Goal: Task Accomplishment & Management: Manage account settings

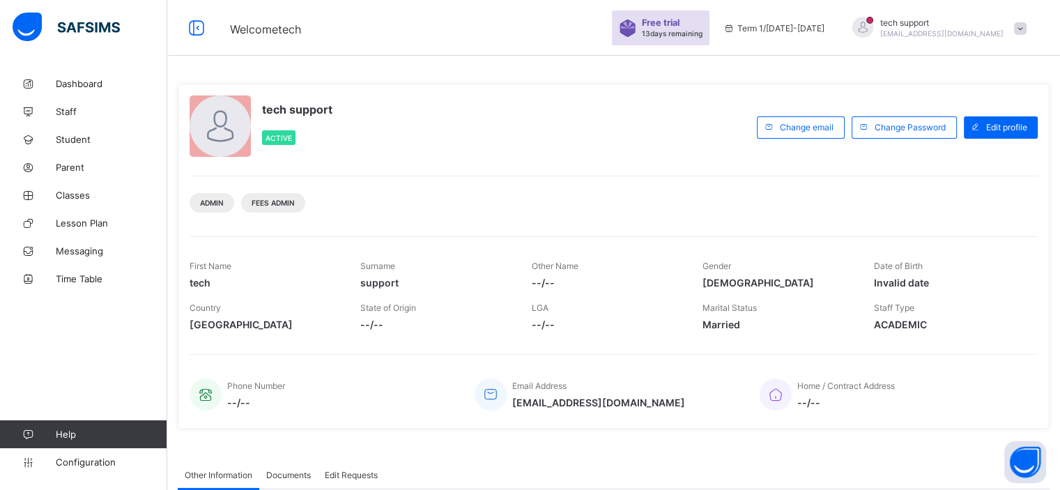
click at [1026, 24] on span at bounding box center [1020, 28] width 13 height 13
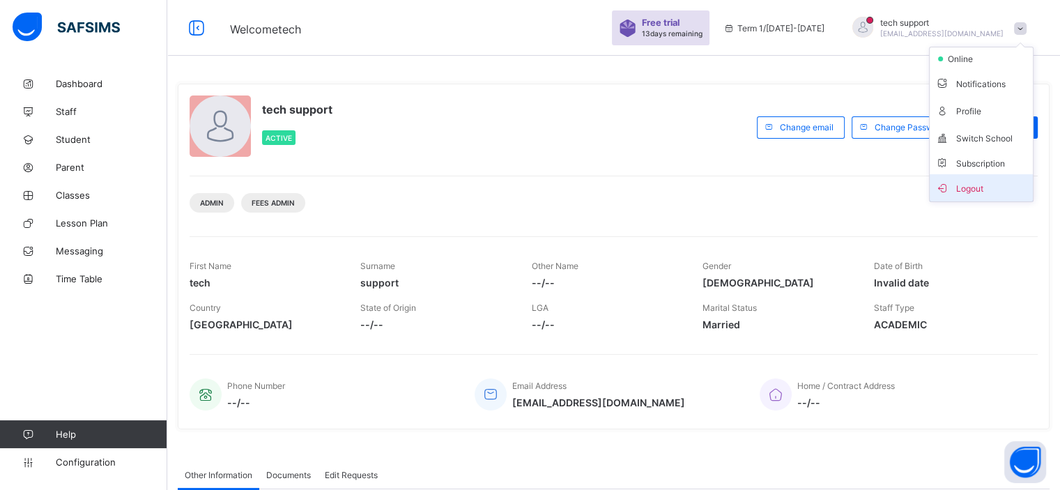
click at [975, 192] on span "Logout" at bounding box center [981, 188] width 92 height 16
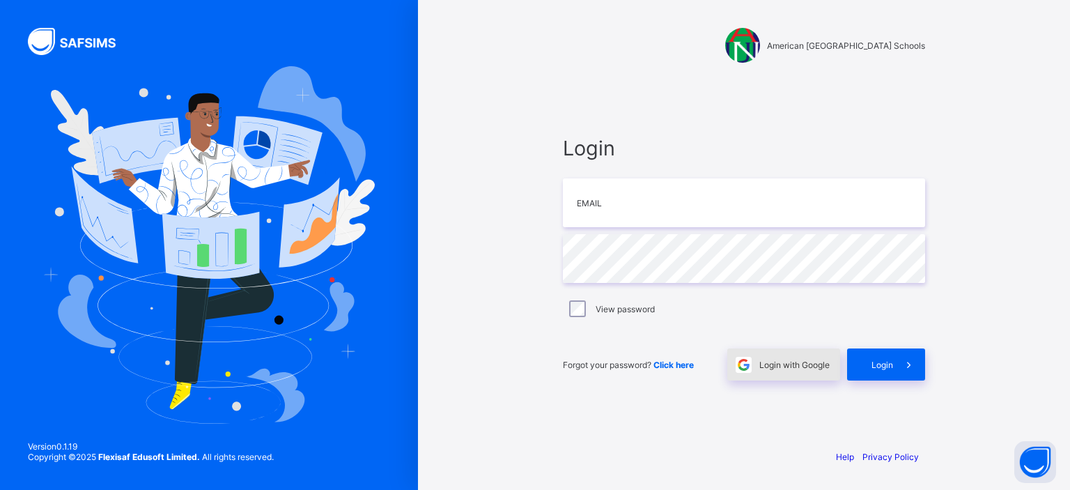
click at [778, 365] on span "Login with Google" at bounding box center [794, 365] width 70 height 10
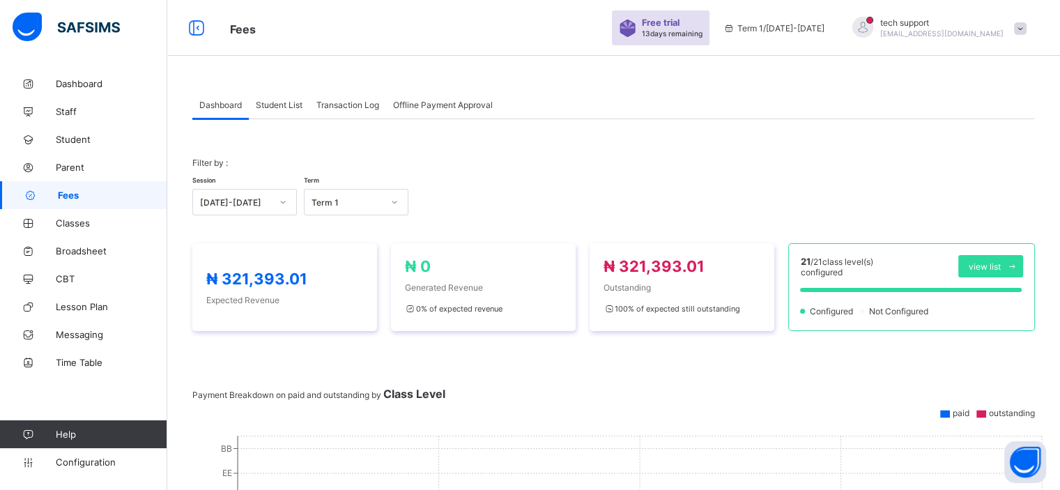
click at [290, 103] on span "Student List" at bounding box center [279, 105] width 47 height 10
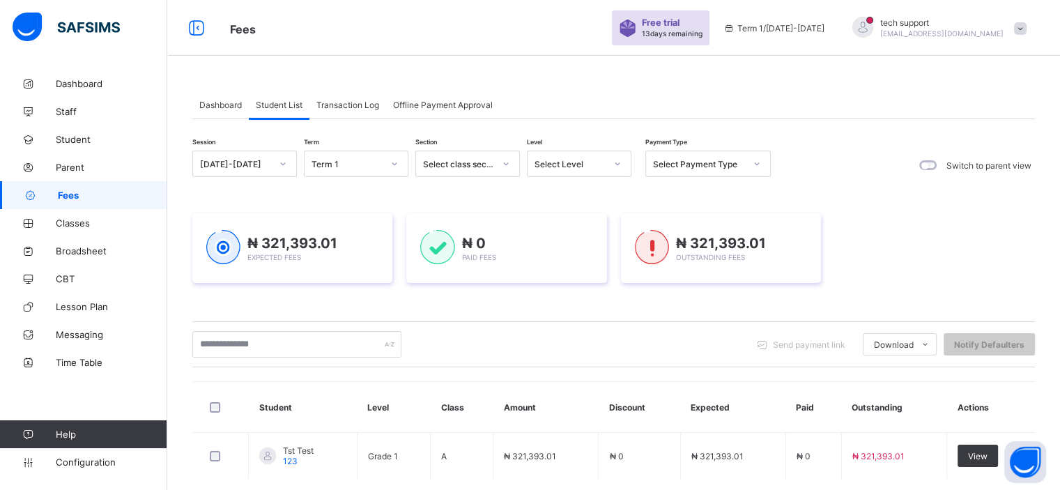
scroll to position [72, 0]
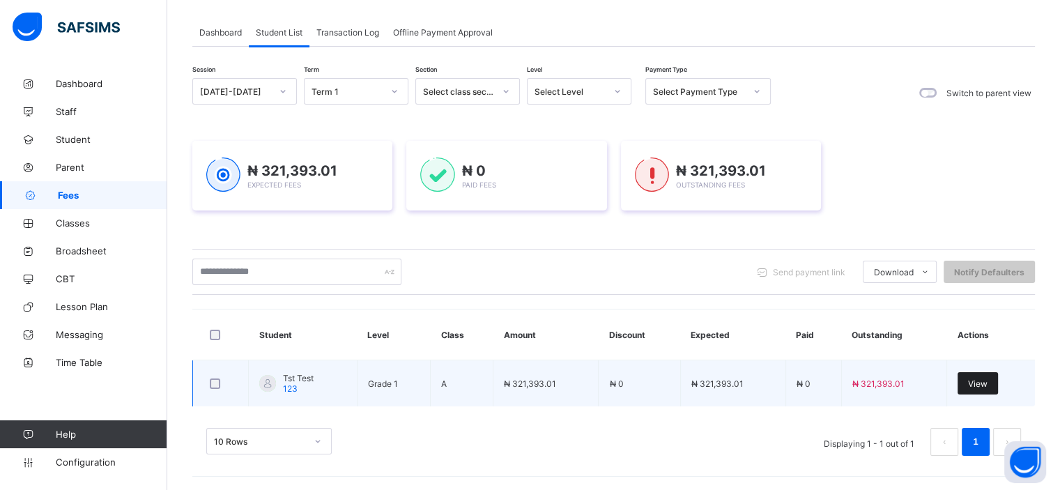
click at [987, 380] on span "View" at bounding box center [978, 383] width 20 height 10
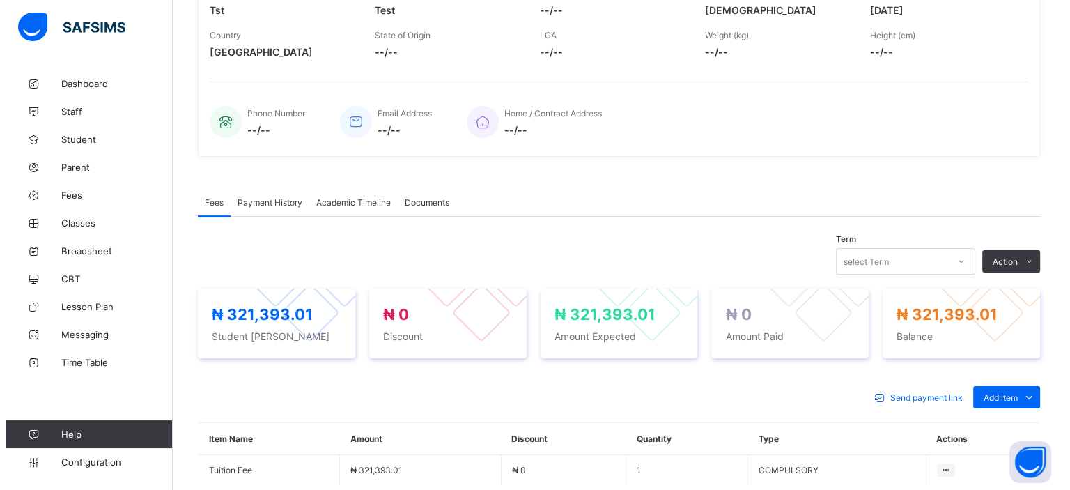
scroll to position [263, 0]
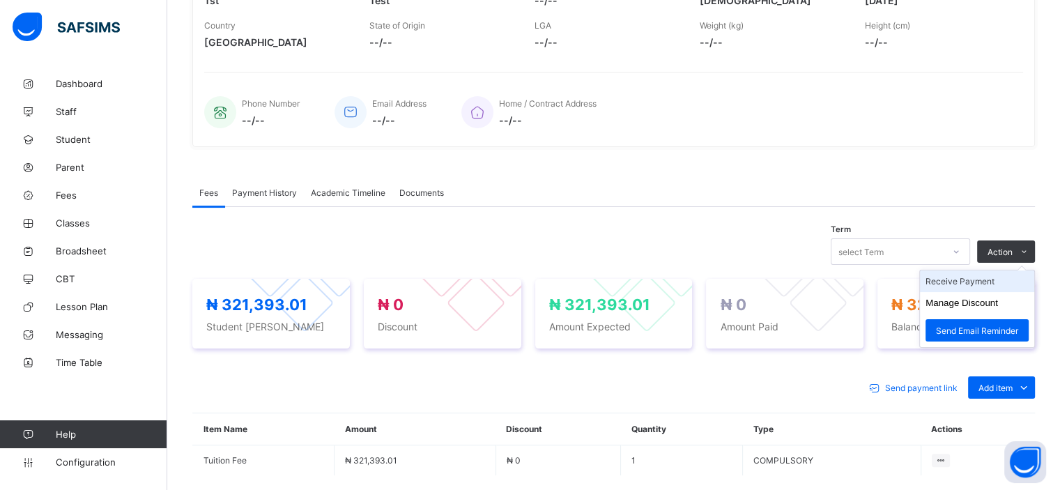
click at [987, 283] on li "Receive Payment" at bounding box center [977, 281] width 114 height 22
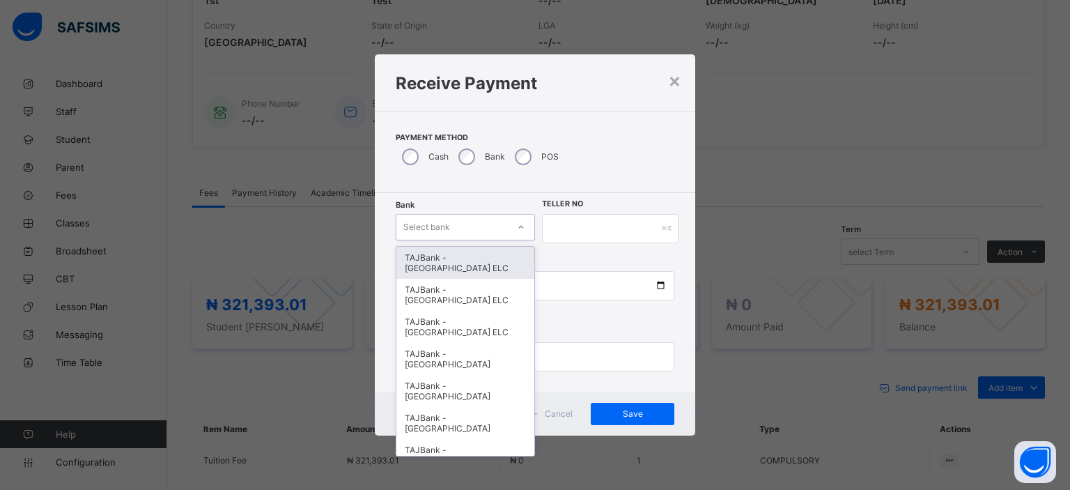
click at [491, 217] on div "Select bank" at bounding box center [451, 227] width 111 height 20
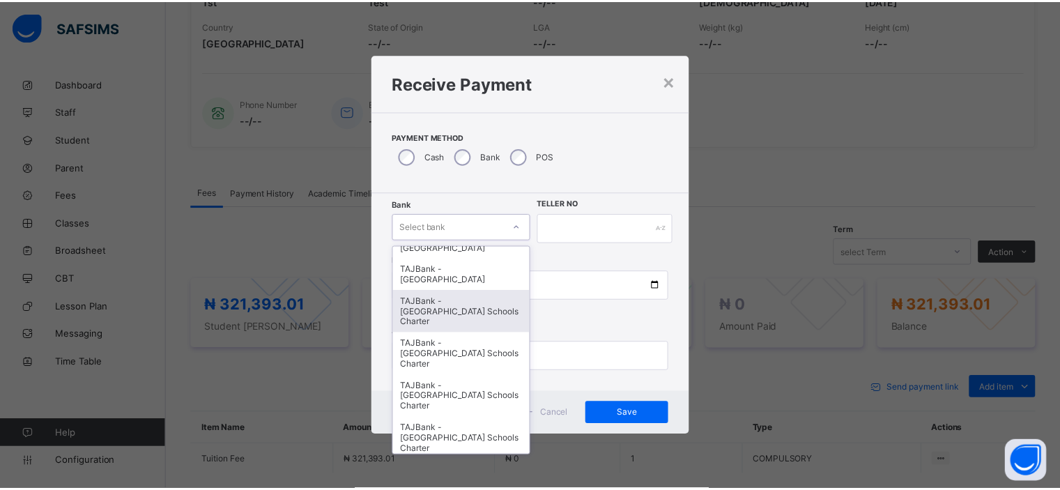
scroll to position [245, 0]
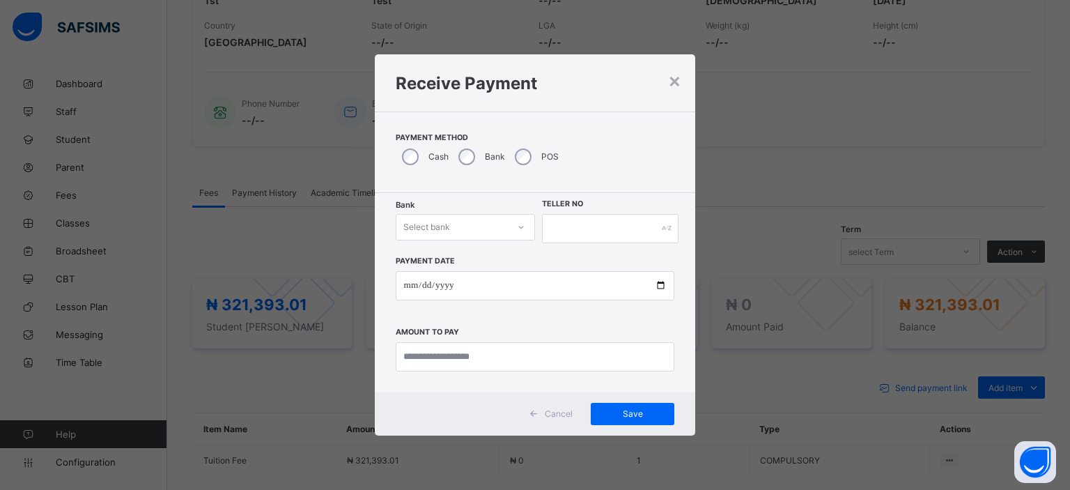
click at [617, 158] on div "Payment Method Cash Bank POS" at bounding box center [535, 152] width 321 height 82
click at [674, 77] on div "×" at bounding box center [674, 80] width 13 height 24
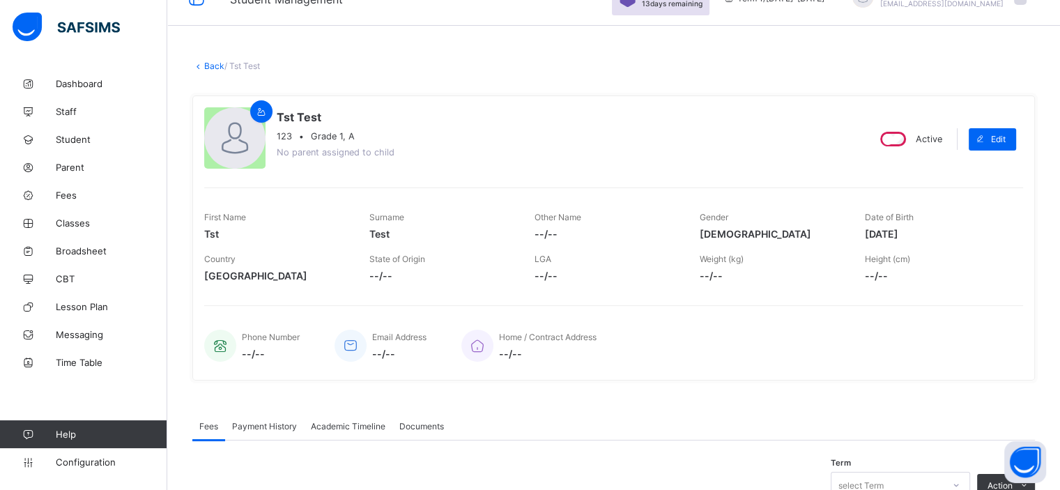
scroll to position [29, 0]
click at [213, 66] on link "Back" at bounding box center [214, 66] width 20 height 10
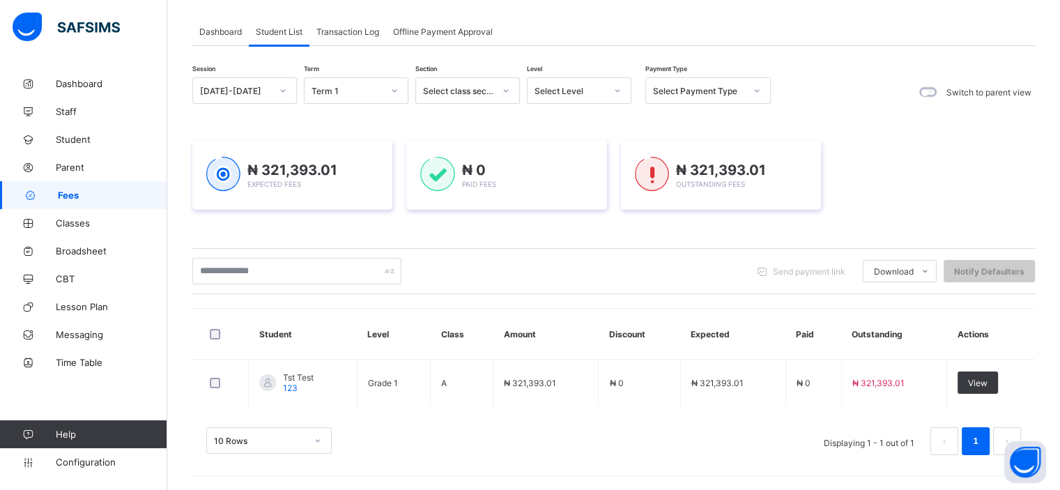
scroll to position [72, 0]
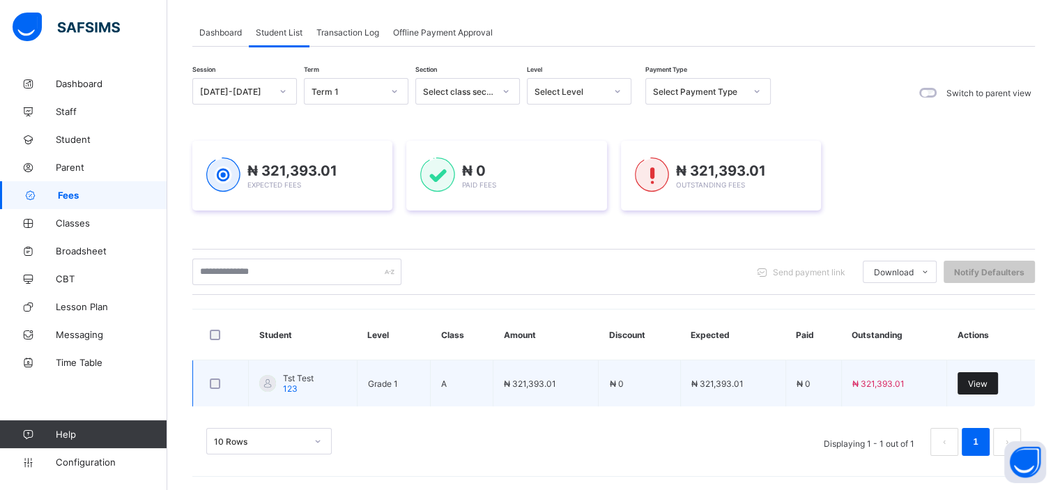
click at [987, 383] on span "View" at bounding box center [978, 383] width 20 height 10
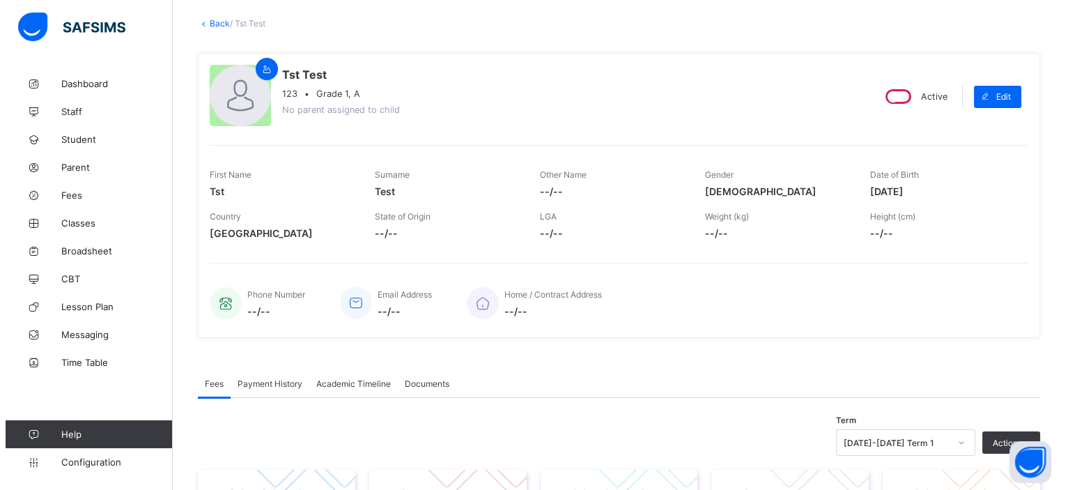
scroll to position [222, 0]
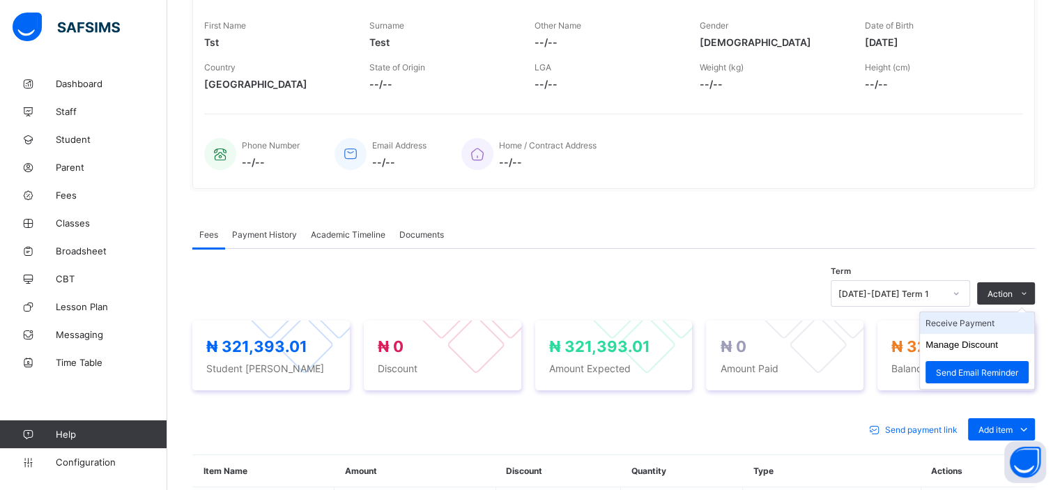
click at [984, 325] on li "Receive Payment" at bounding box center [977, 323] width 114 height 22
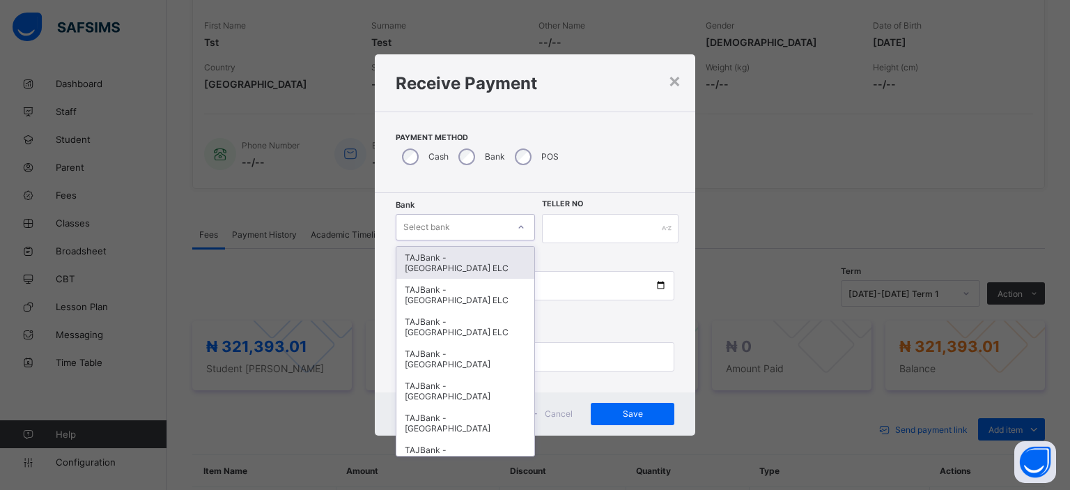
click at [518, 229] on icon at bounding box center [521, 227] width 8 height 14
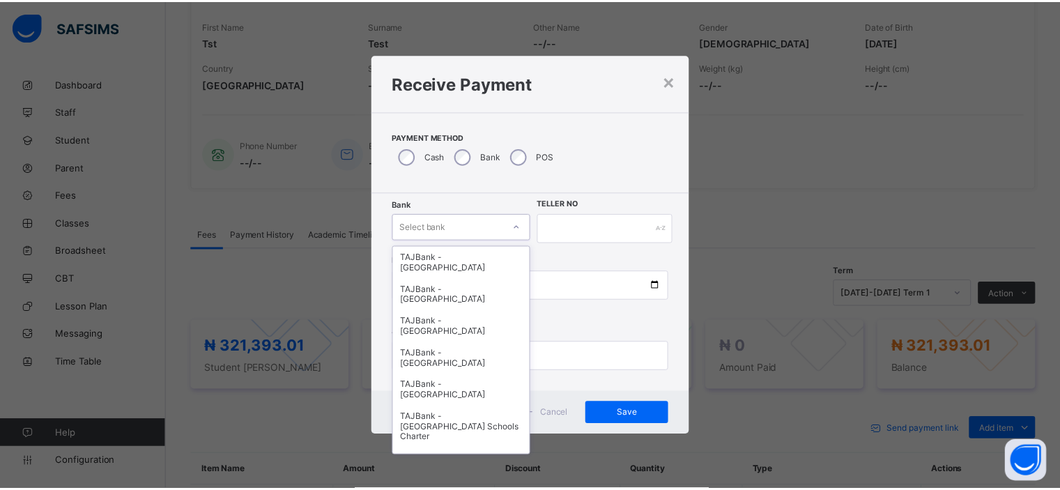
scroll to position [0, 0]
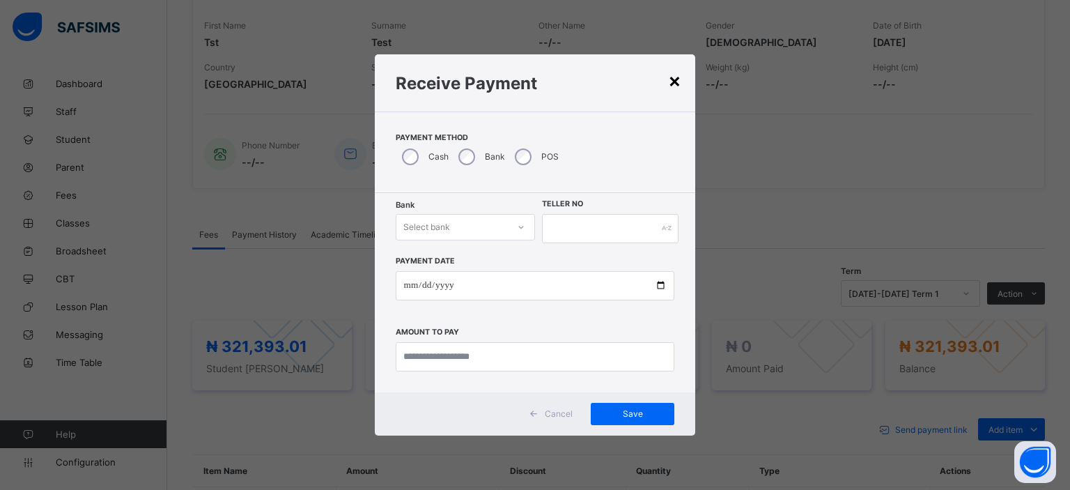
click at [672, 86] on div "×" at bounding box center [674, 80] width 13 height 24
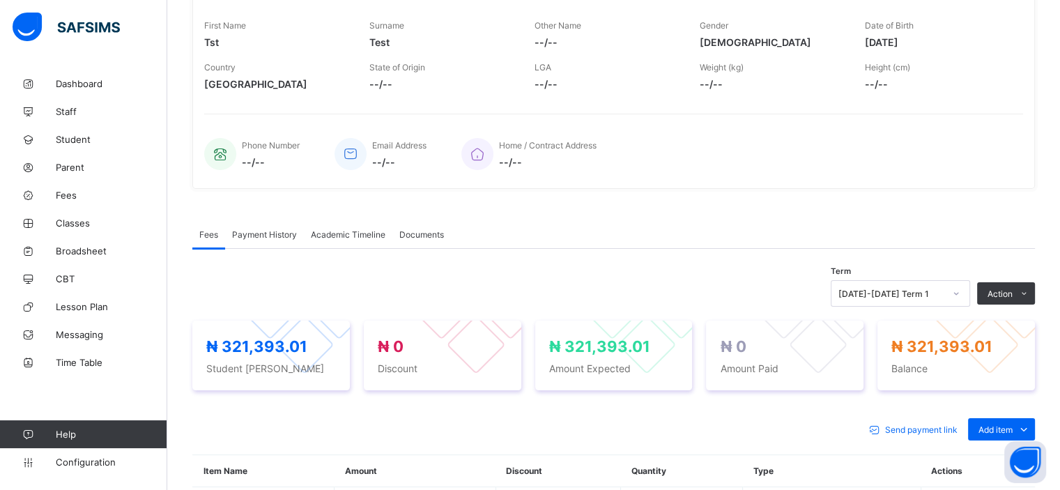
scroll to position [356, 0]
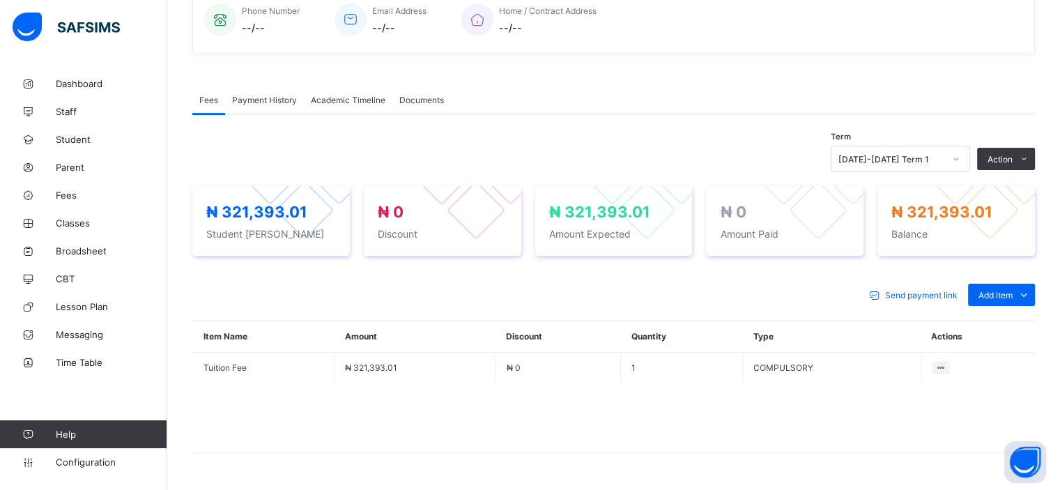
click at [907, 293] on span "Send payment link" at bounding box center [921, 295] width 72 height 10
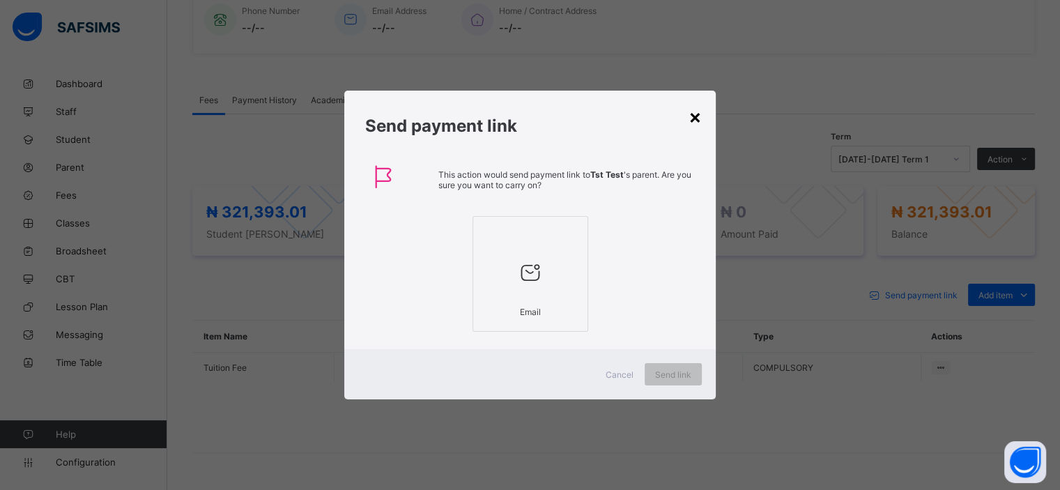
click at [691, 119] on div "×" at bounding box center [694, 117] width 13 height 24
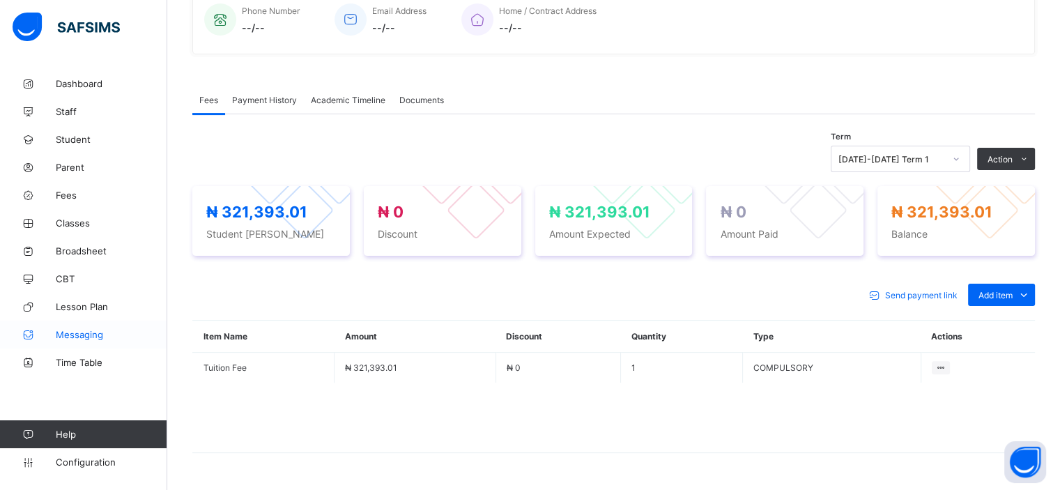
click at [70, 334] on span "Messaging" at bounding box center [111, 334] width 111 height 11
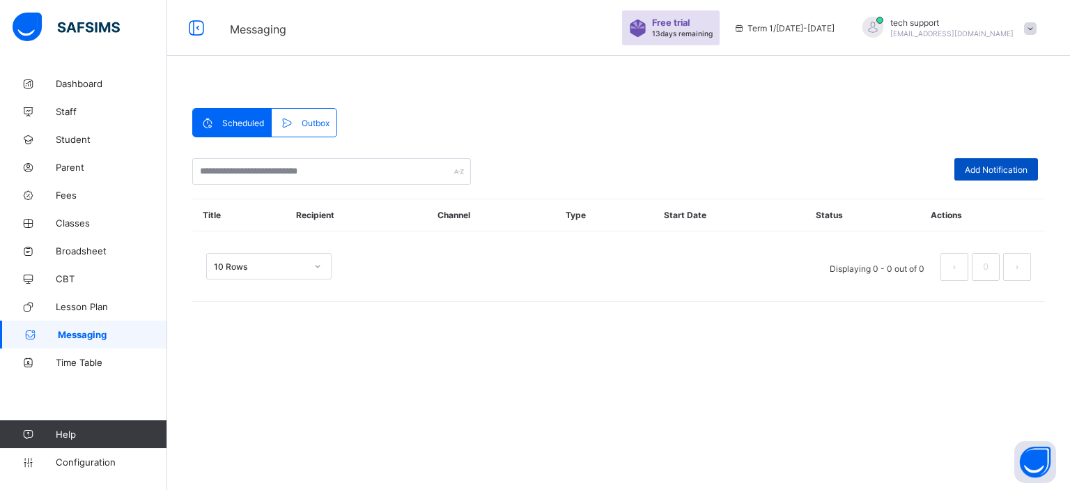
click at [1014, 158] on div "Add Notification" at bounding box center [997, 169] width 84 height 22
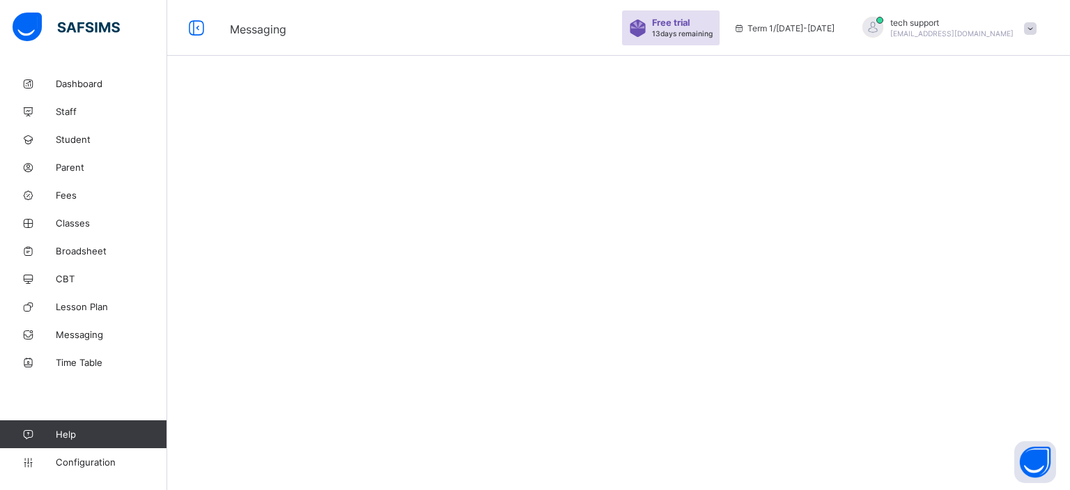
select select "**"
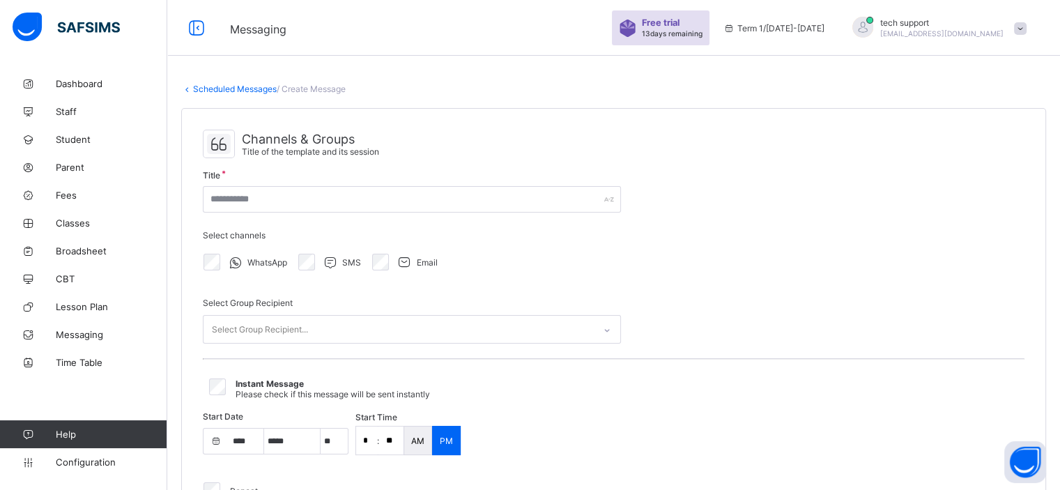
select select "****"
select select "*"
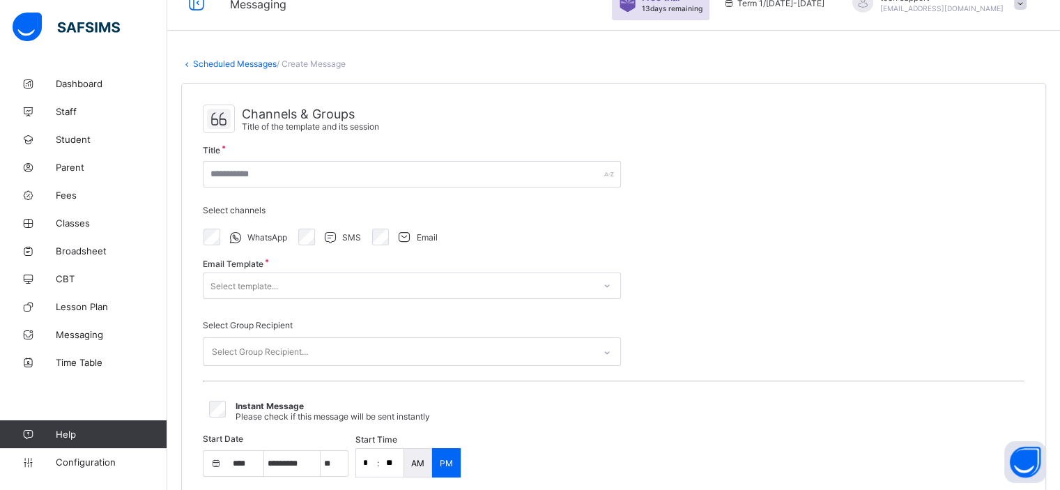
scroll to position [9, 0]
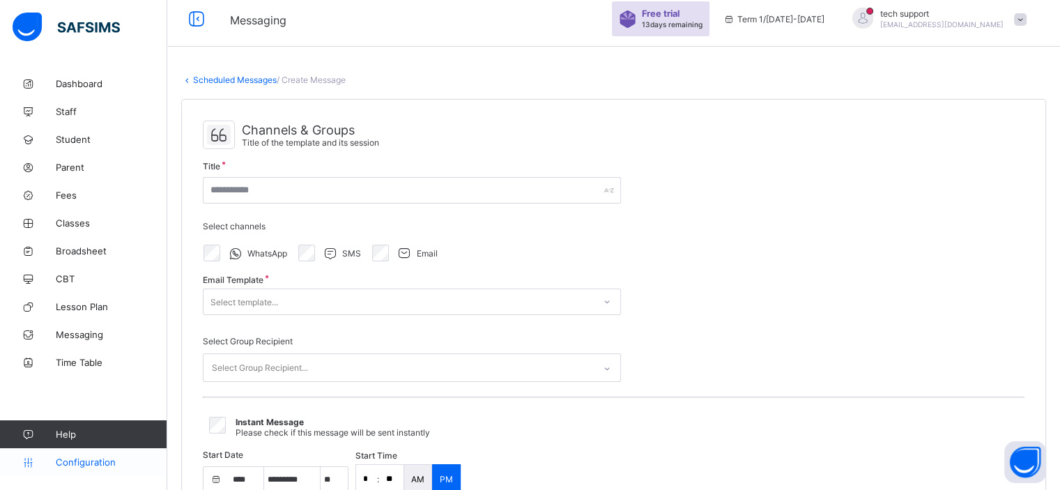
click at [95, 464] on span "Configuration" at bounding box center [111, 461] width 111 height 11
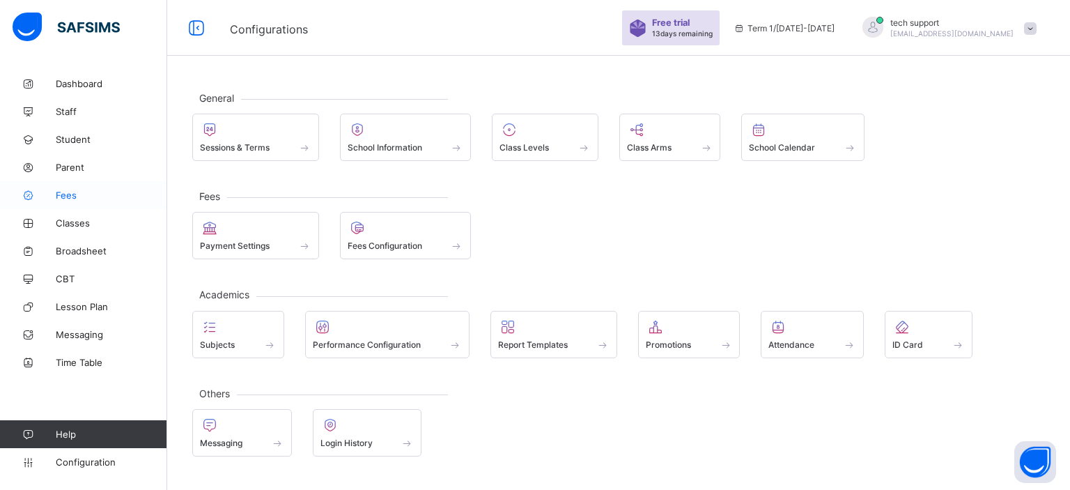
click at [75, 194] on span "Fees" at bounding box center [111, 195] width 111 height 11
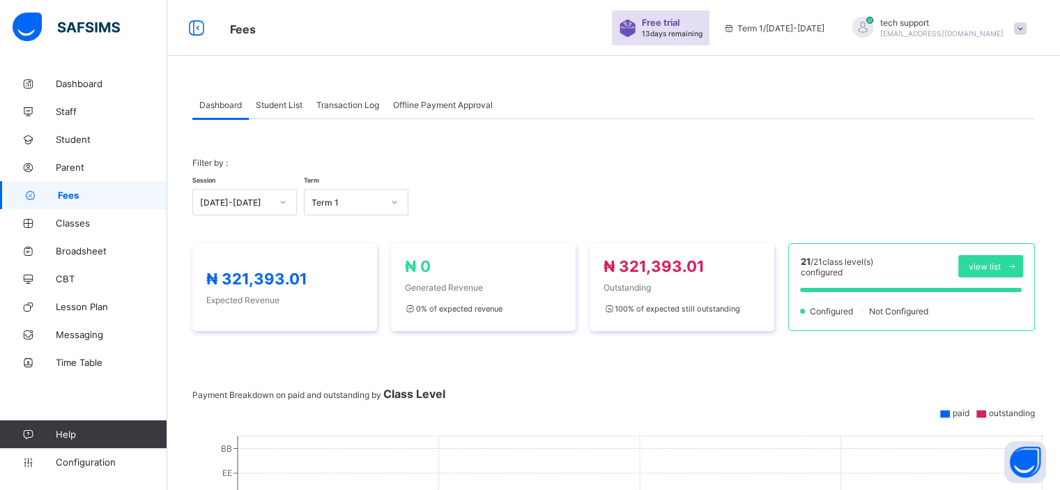
click at [279, 102] on span "Student List" at bounding box center [279, 105] width 47 height 10
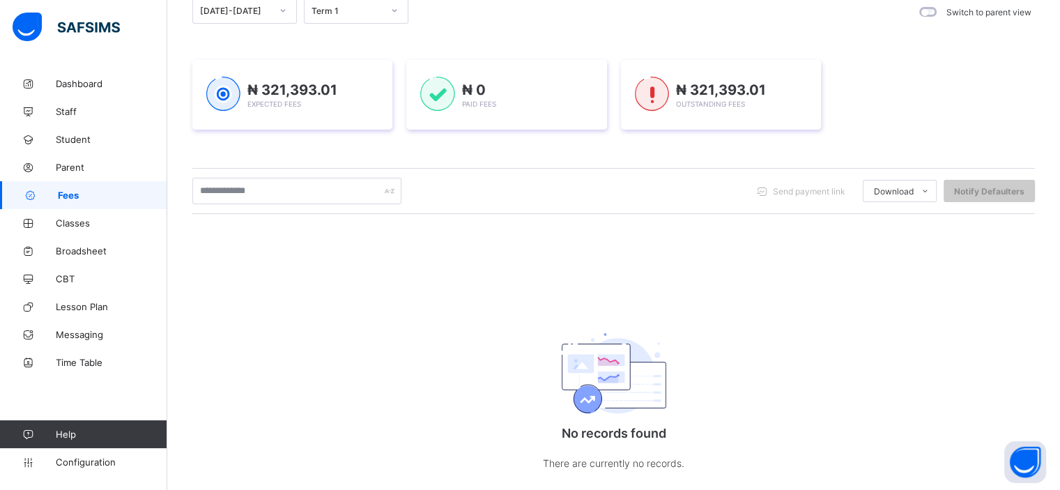
scroll to position [155, 0]
click at [553, 233] on div "Session [DATE]-[DATE] Term Term 1 Switch to parent view ₦ 321,393.01 Expected F…" at bounding box center [613, 247] width 842 height 502
